Goal: Information Seeking & Learning: Understand process/instructions

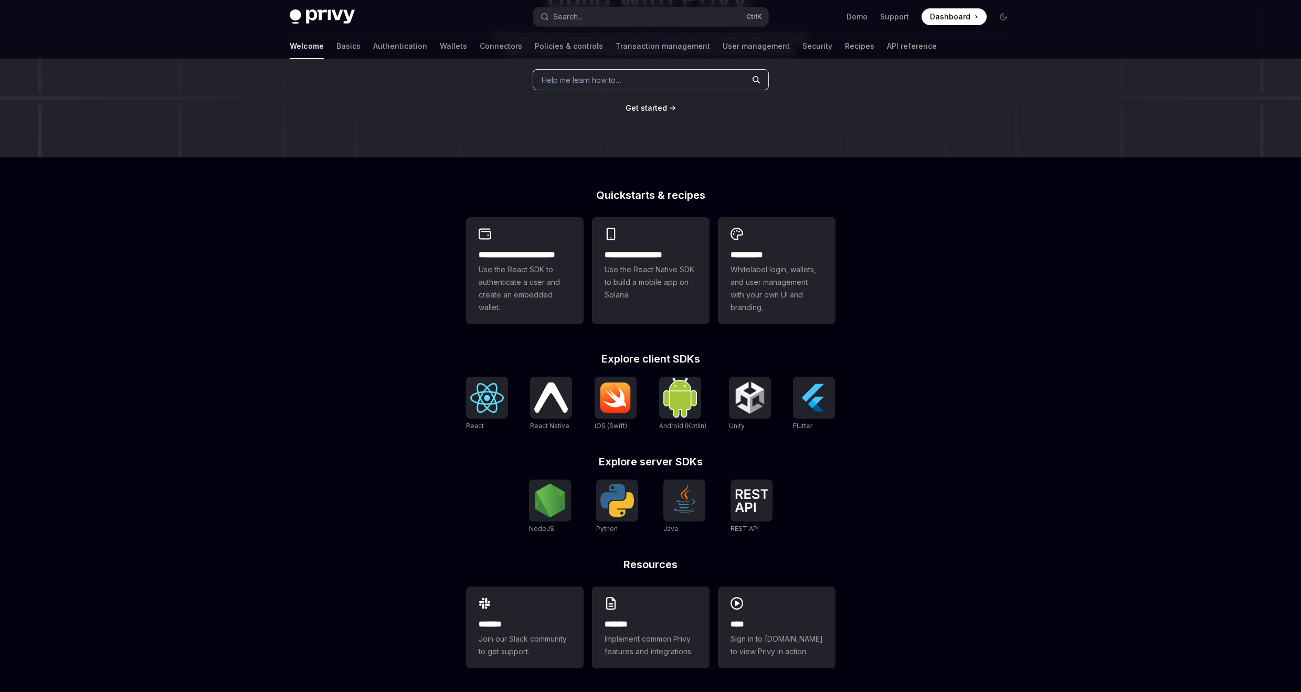
scroll to position [142, 0]
click at [559, 498] on img at bounding box center [550, 499] width 34 height 34
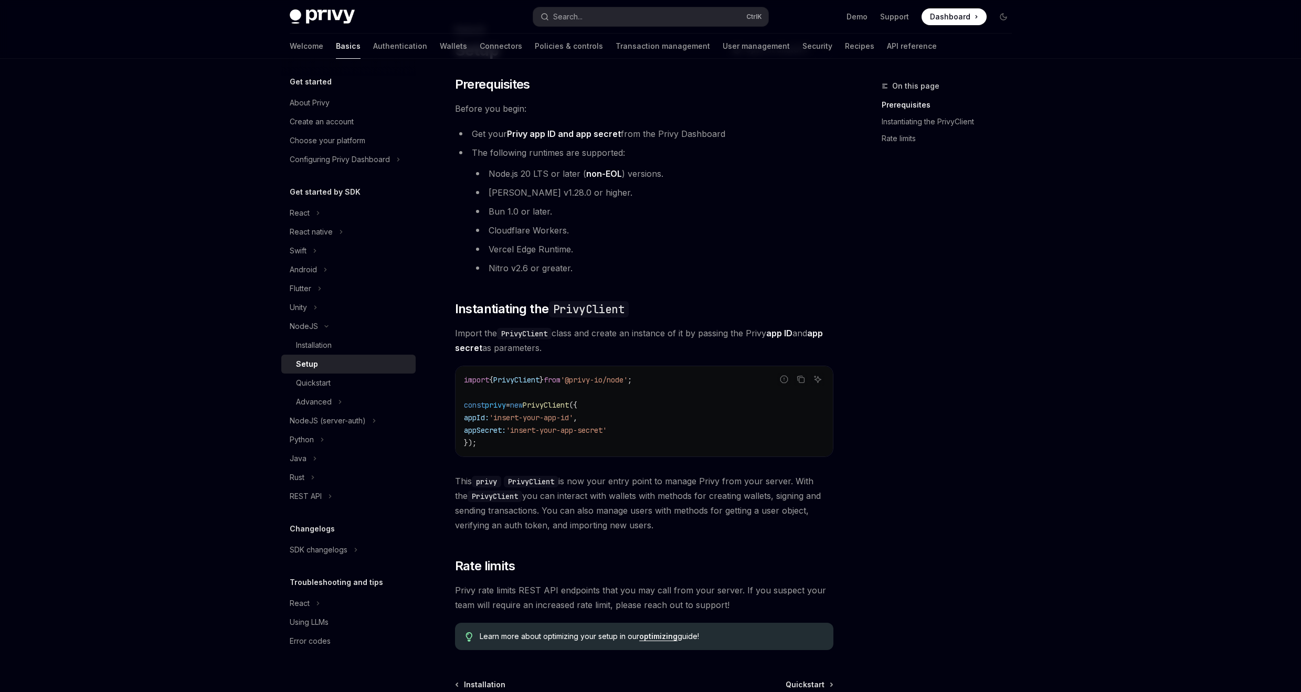
scroll to position [126, 0]
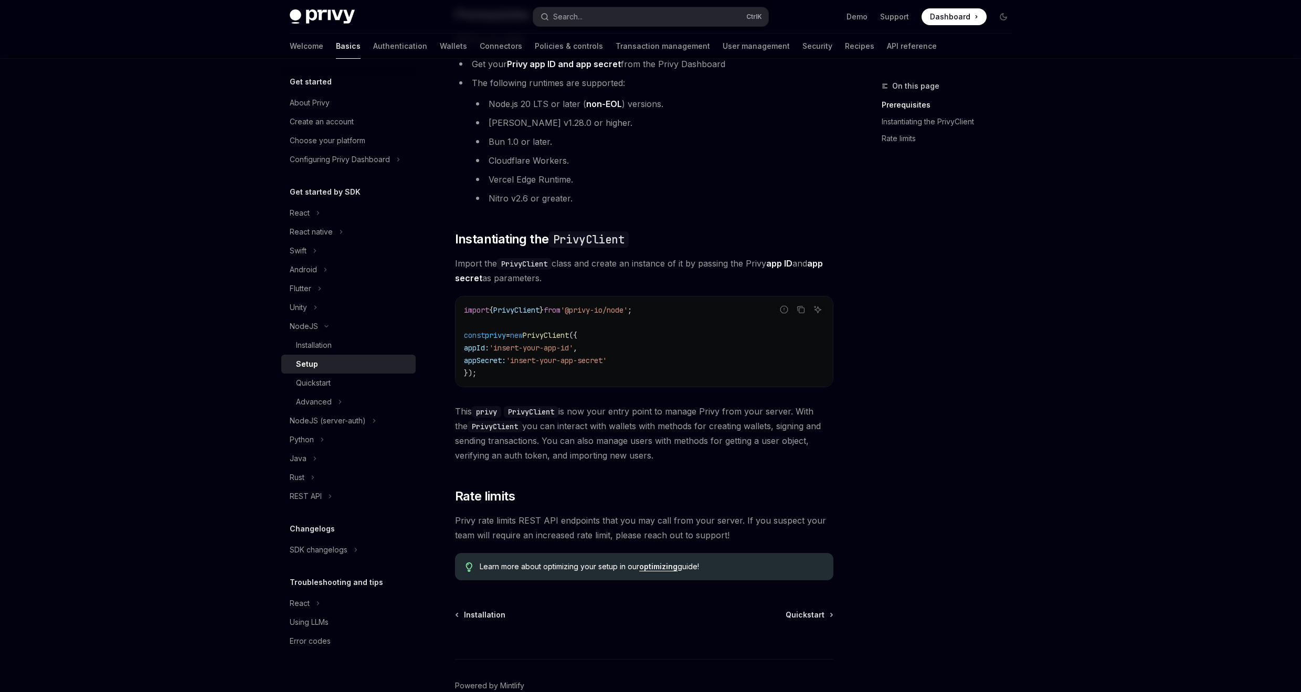
drag, startPoint x: 647, startPoint y: 310, endPoint x: 583, endPoint y: 314, distance: 64.7
click at [585, 310] on span "'@privy-io/node'" at bounding box center [594, 310] width 67 height 9
copy span "@privy-io/node'"
click at [684, 426] on span "This privy PrivyClient is now your entry point to manage Privy from your server…" at bounding box center [644, 433] width 378 height 59
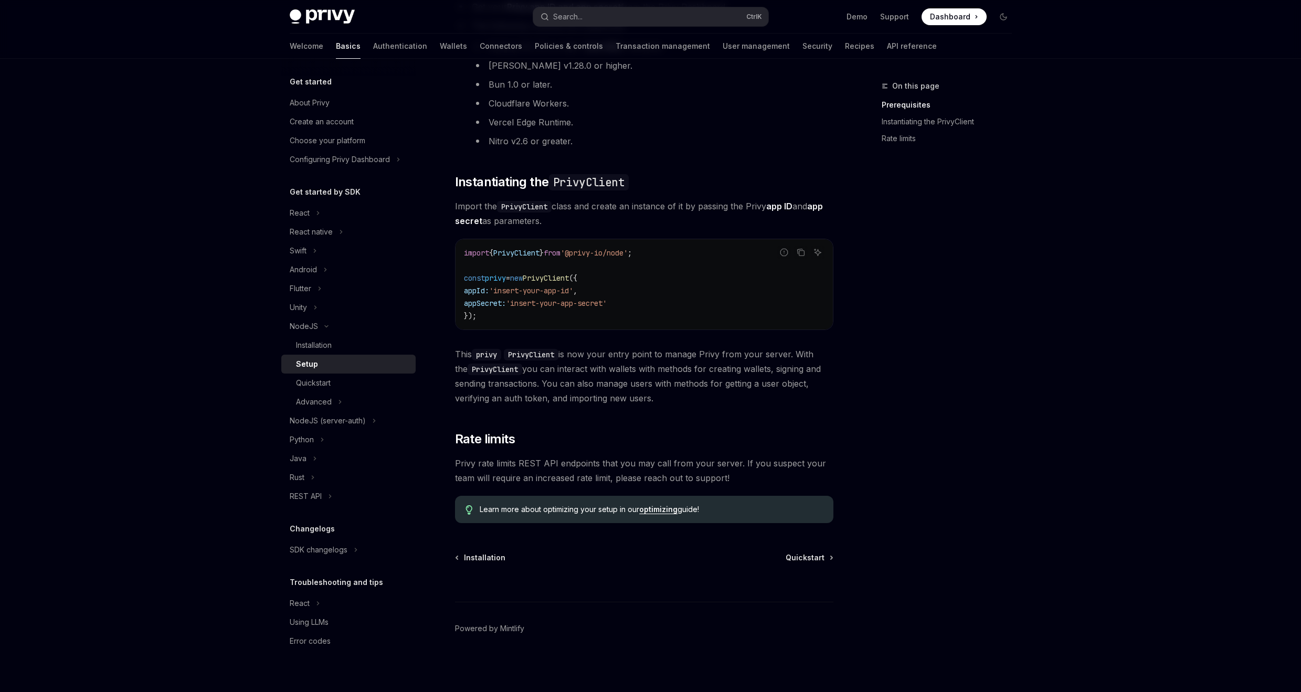
scroll to position [184, 0]
click at [383, 422] on button "NodeJS (server-auth)" at bounding box center [348, 421] width 134 height 19
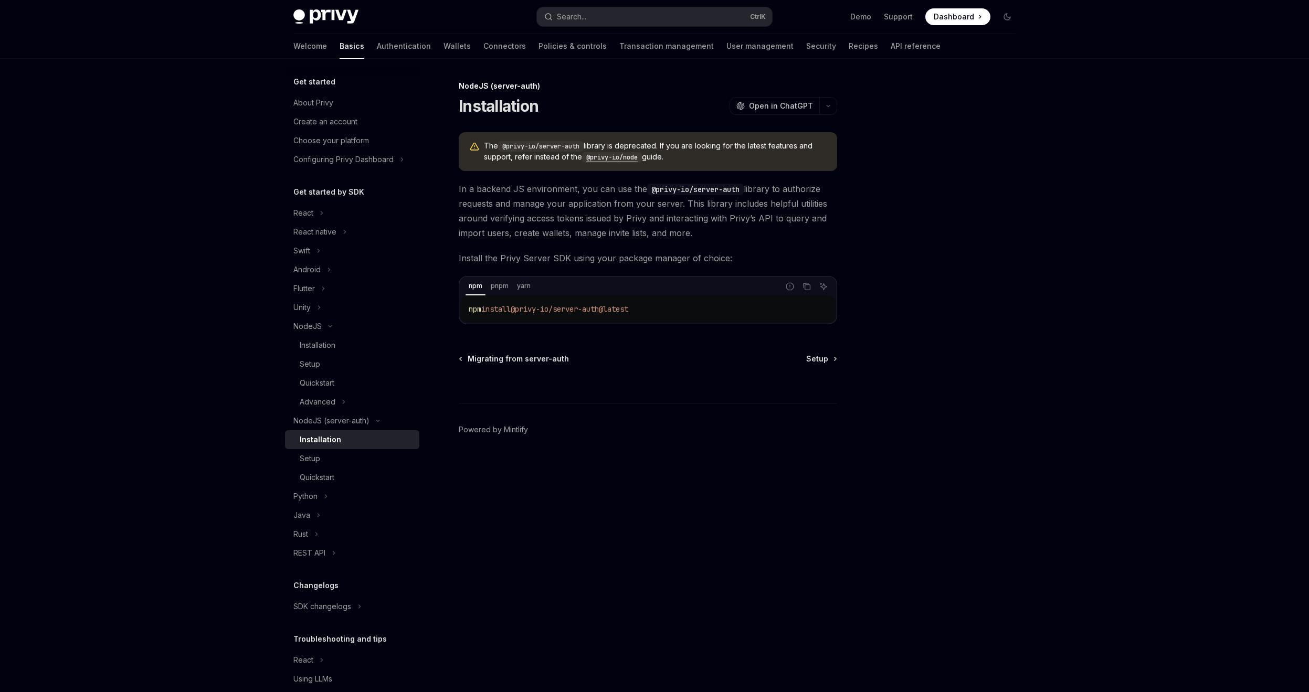
type textarea "*"
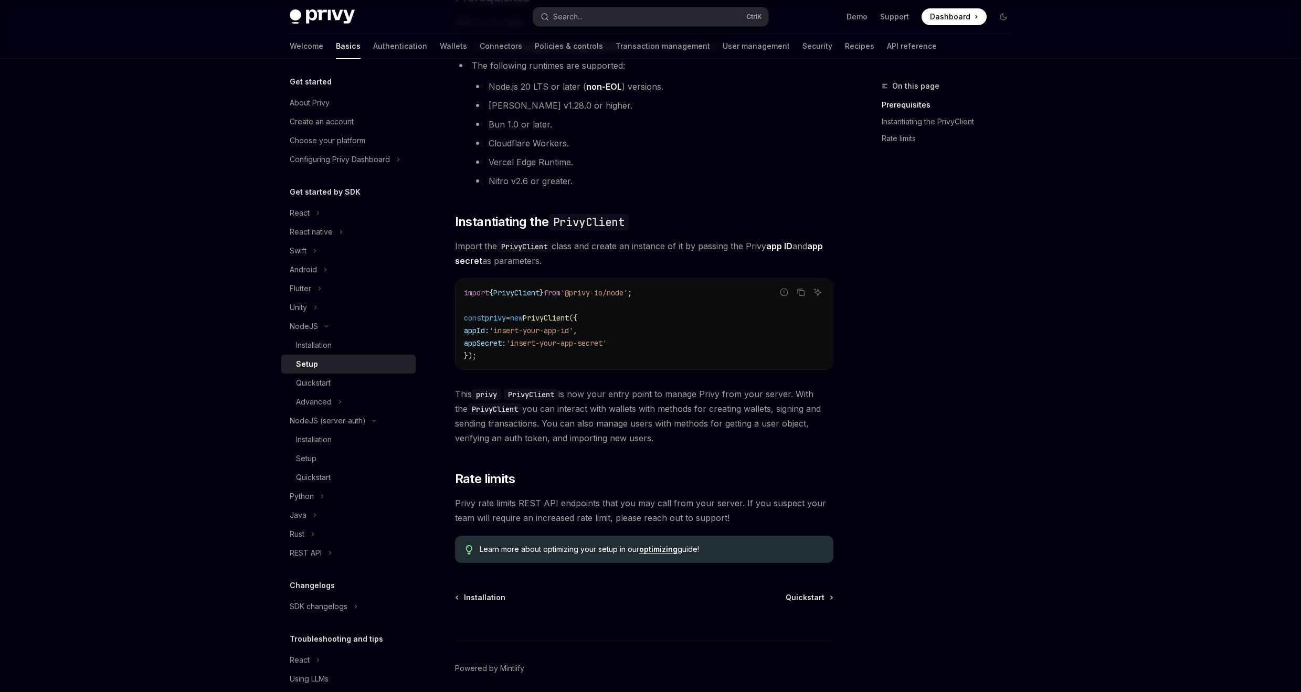
scroll to position [184, 0]
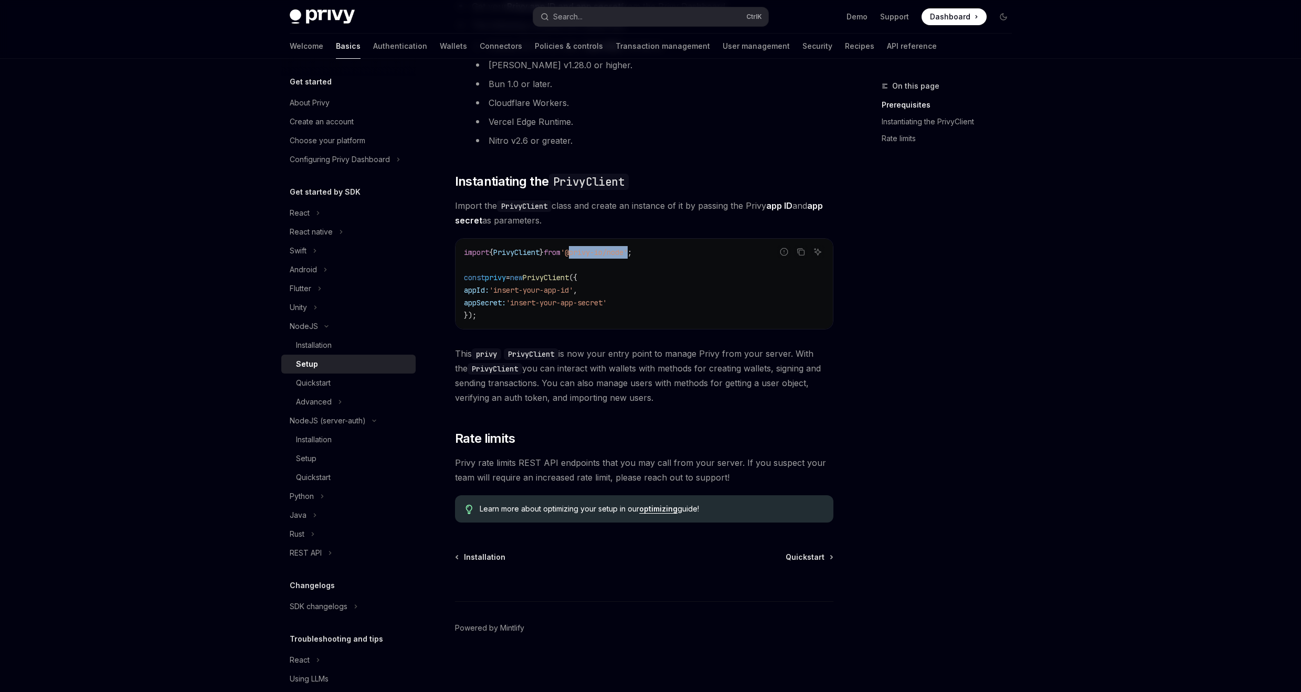
drag, startPoint x: 644, startPoint y: 254, endPoint x: 583, endPoint y: 251, distance: 60.9
click at [583, 251] on span "'@privy-io/node'" at bounding box center [594, 252] width 67 height 9
copy span "@privy-io/node"
